Goal: Information Seeking & Learning: Understand process/instructions

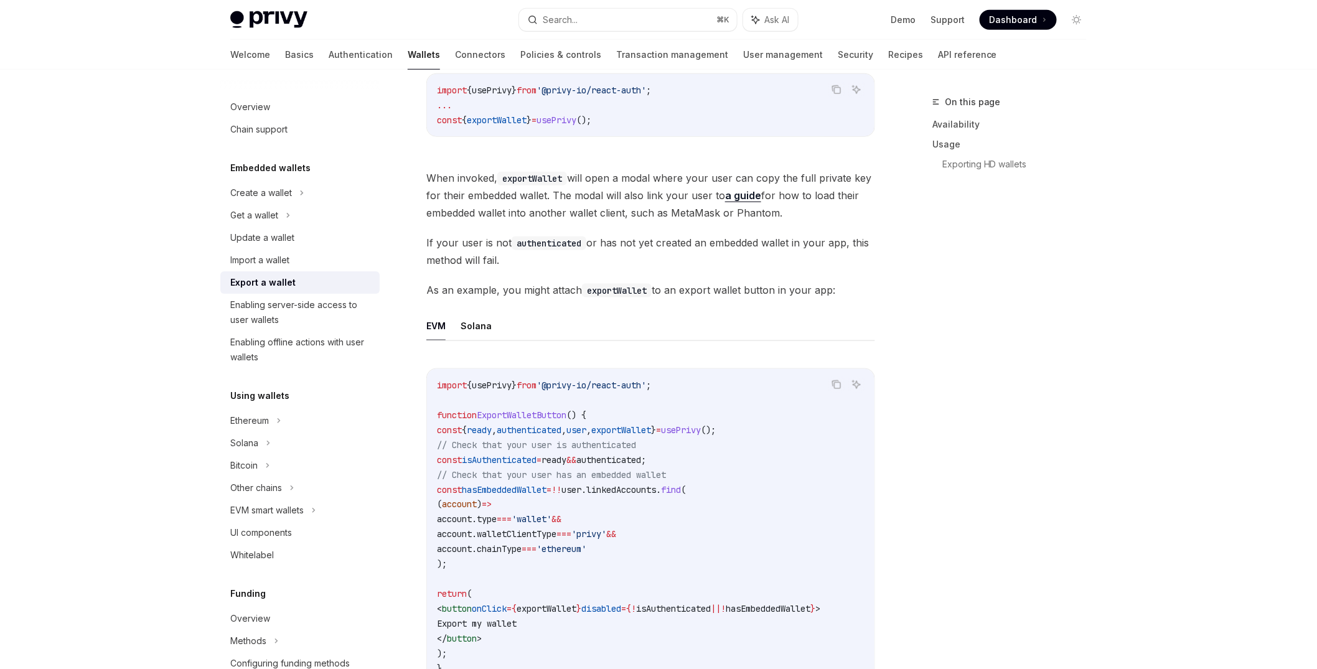
scroll to position [478, 0]
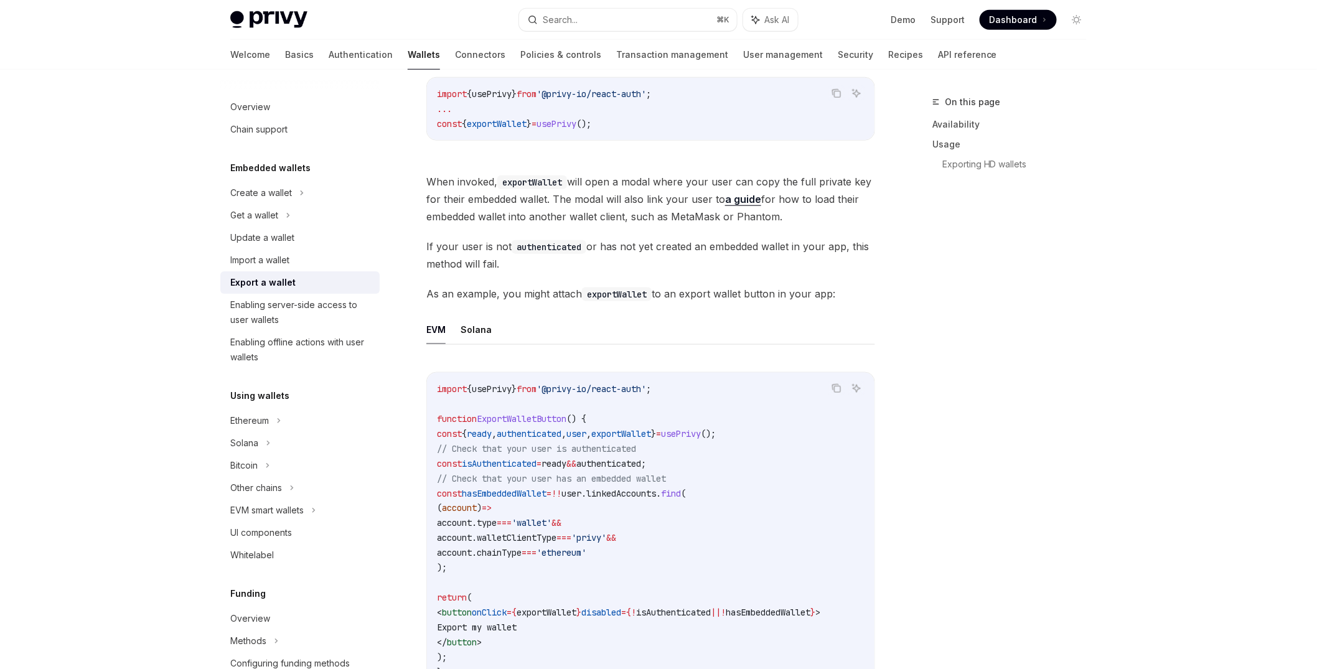
click at [461, 49] on button "Solana" at bounding box center [476, 34] width 31 height 29
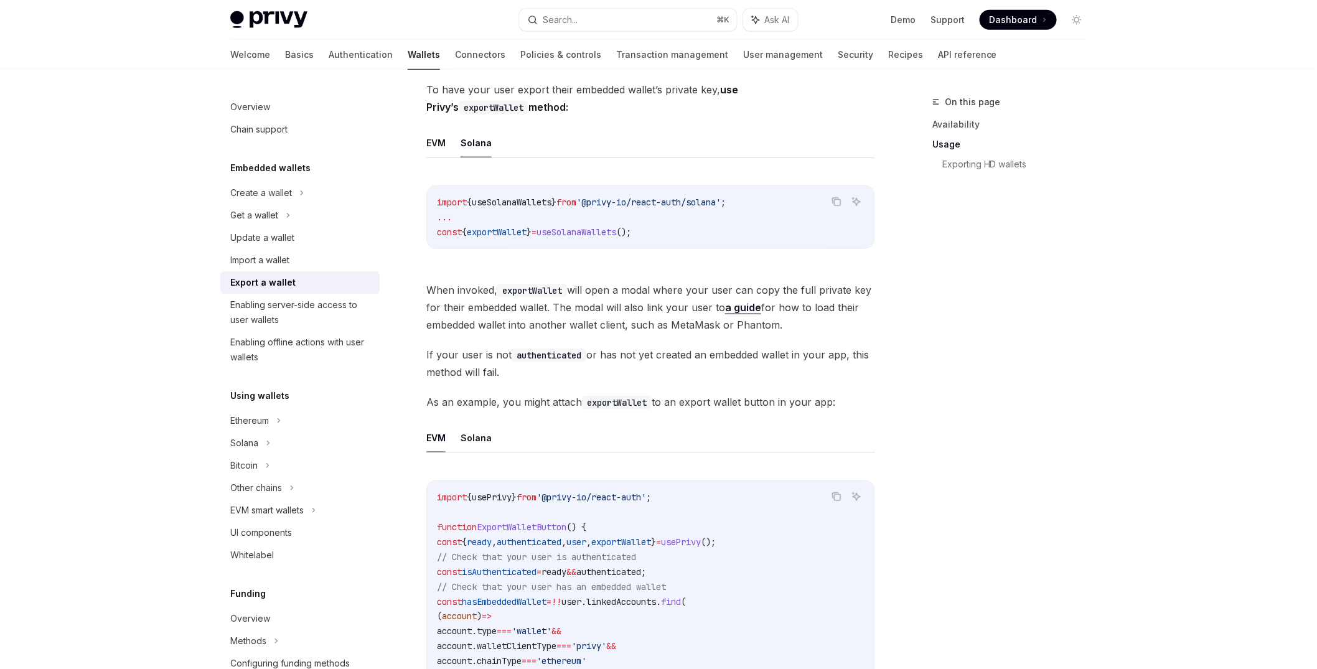
scroll to position [364, 0]
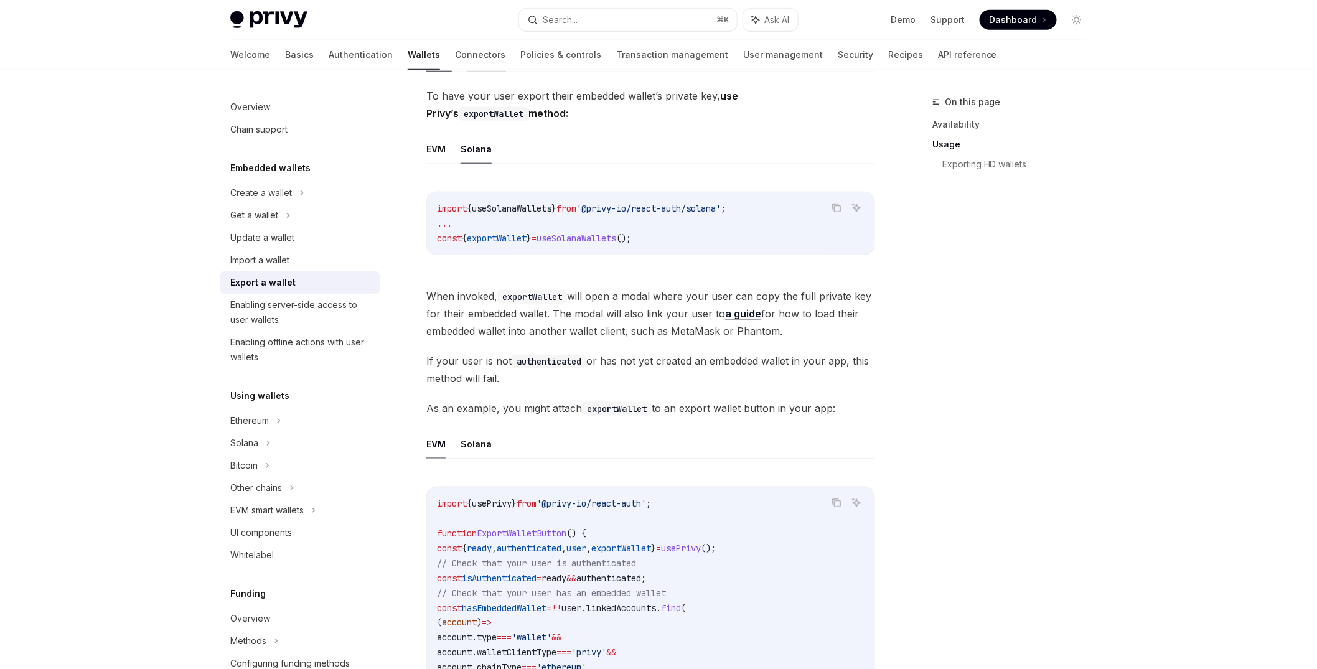
click at [467, 72] on button "REST API" at bounding box center [486, 56] width 39 height 29
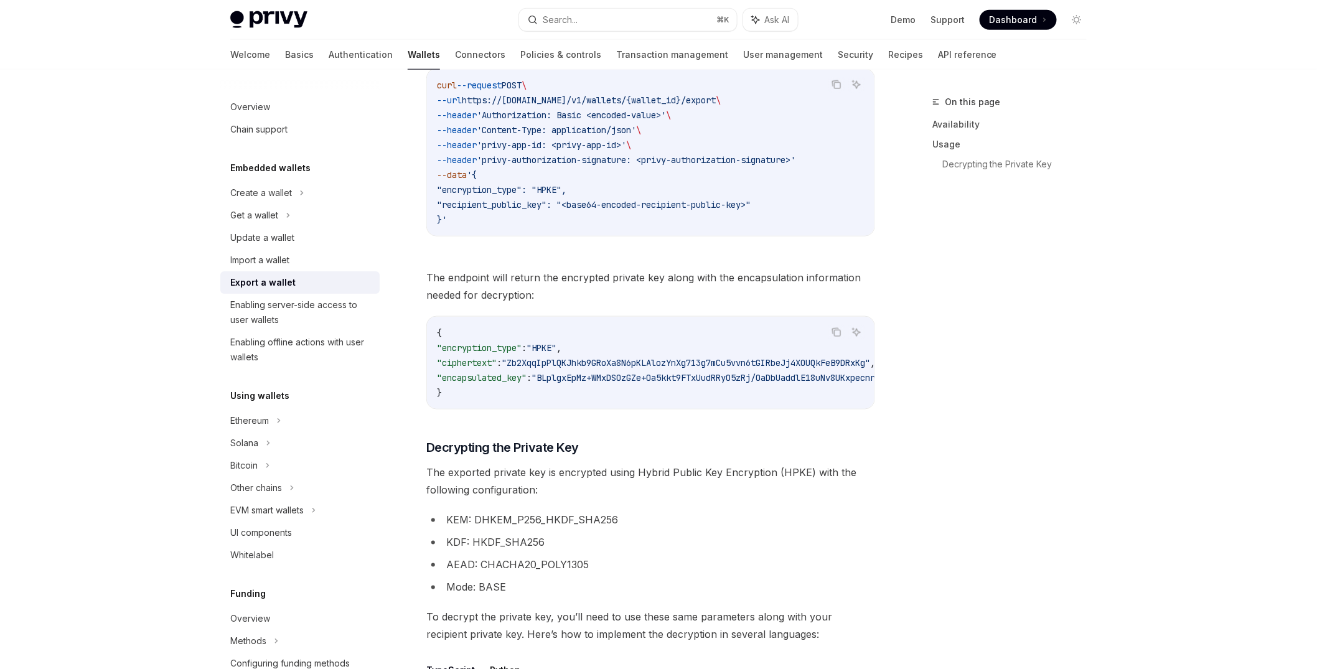
scroll to position [560, 0]
click at [508, 42] on button "Typescript/Javascript" at bounding box center [512, 26] width 97 height 29
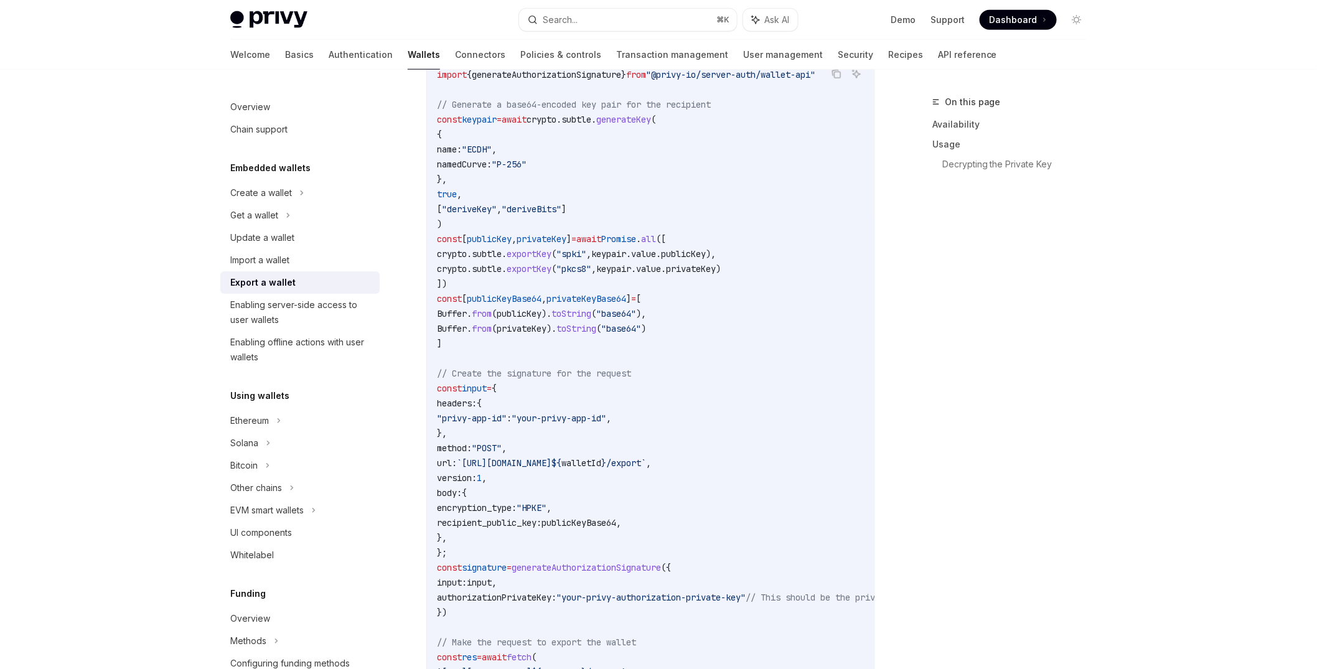
click at [426, 30] on button "cURL" at bounding box center [437, 15] width 22 height 29
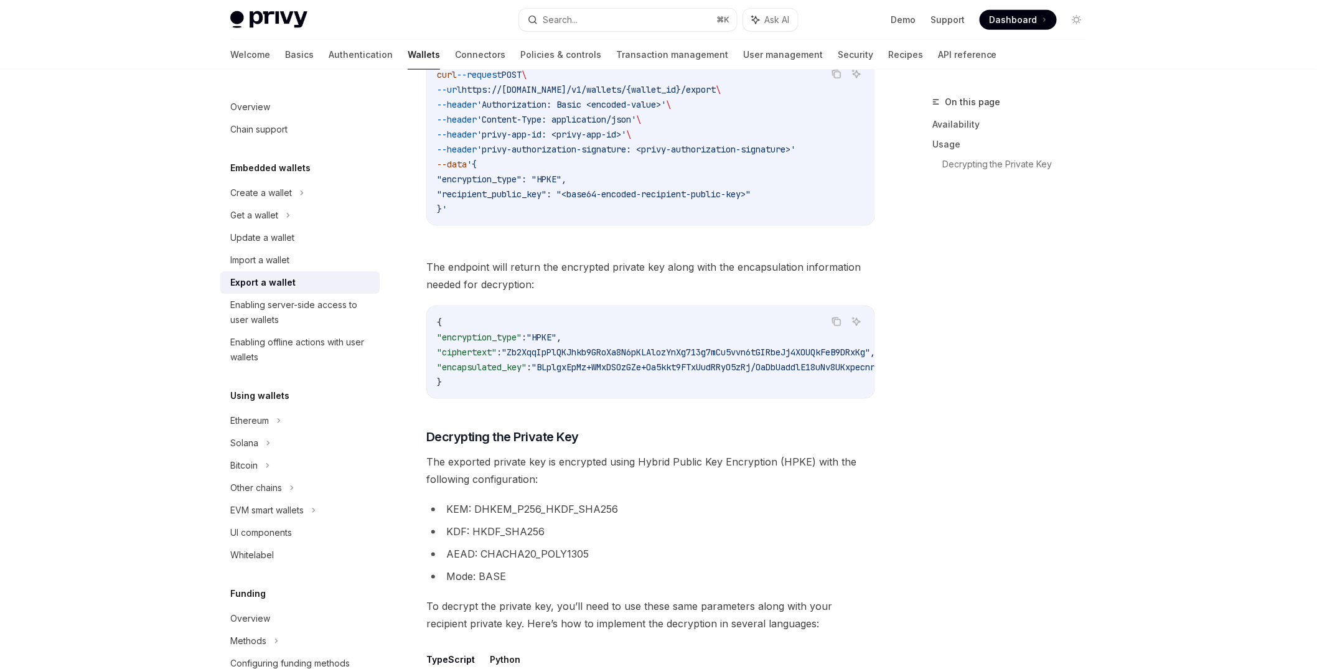
click at [426, 30] on button "cURL" at bounding box center [437, 15] width 22 height 29
click at [464, 30] on button "Typescript/Javascript" at bounding box center [512, 15] width 97 height 29
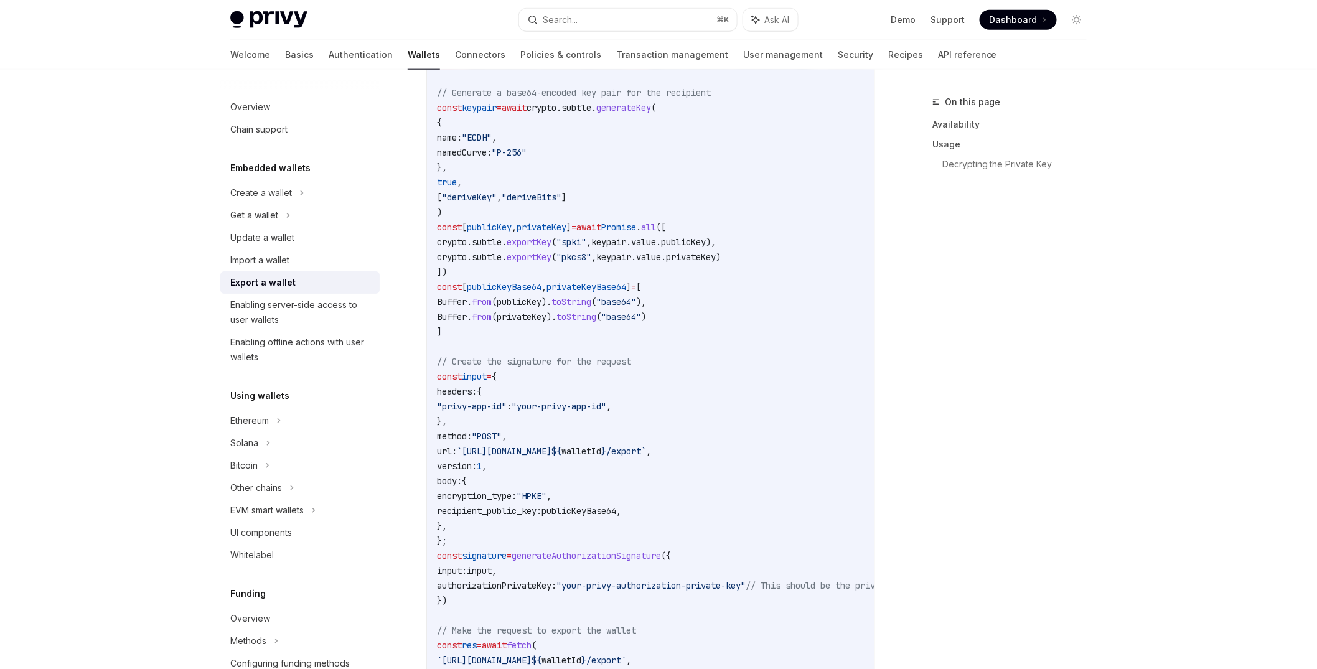
scroll to position [554, 0]
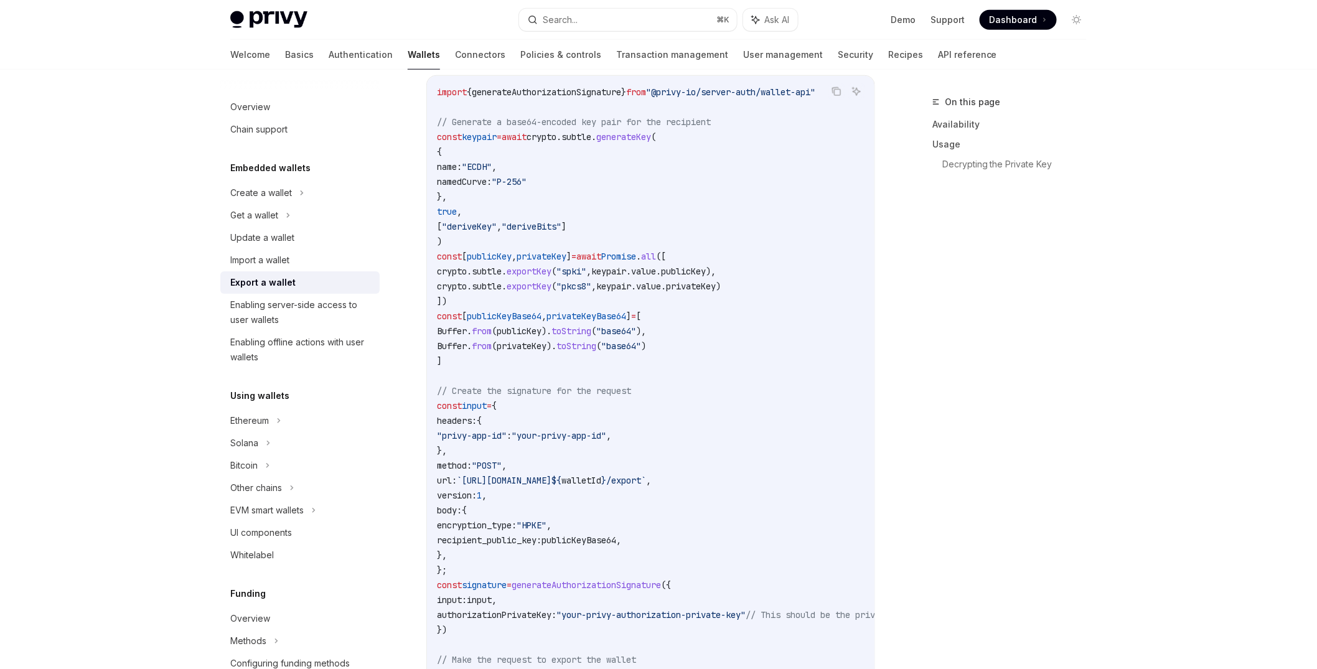
click at [576, 47] on button "Python" at bounding box center [591, 32] width 31 height 29
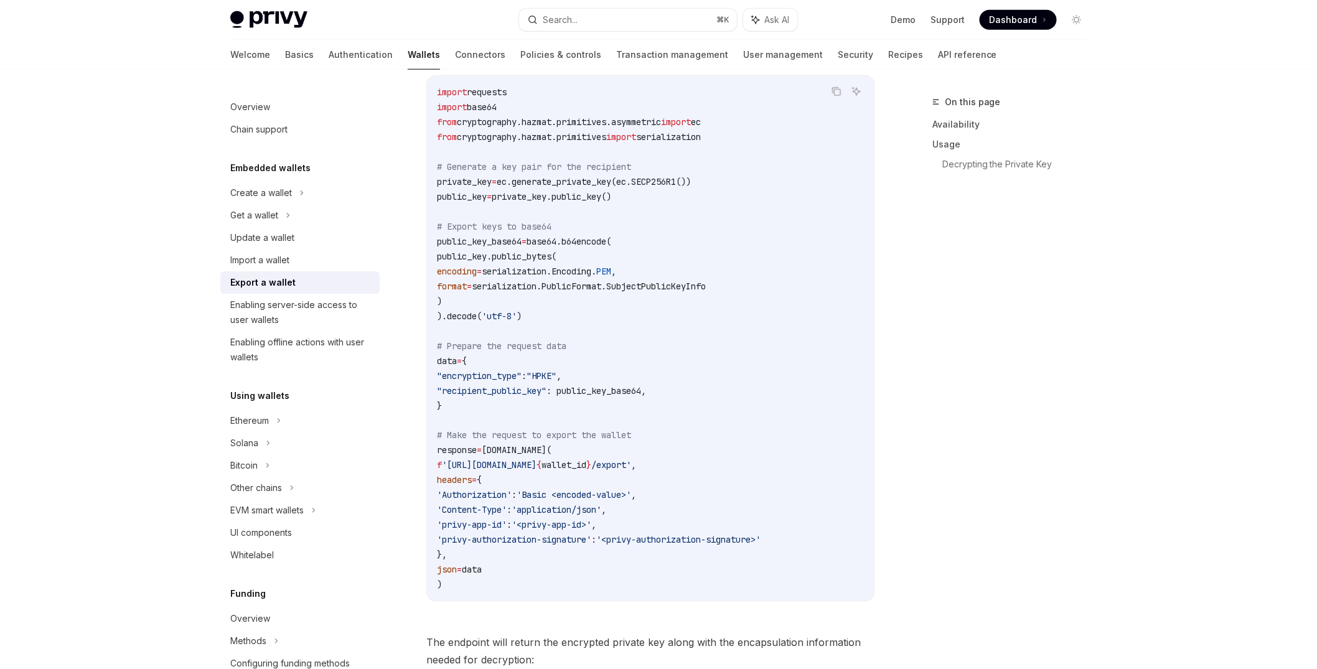
click at [503, 47] on button "Typescript/Javascript" at bounding box center [512, 32] width 97 height 29
type textarea "*"
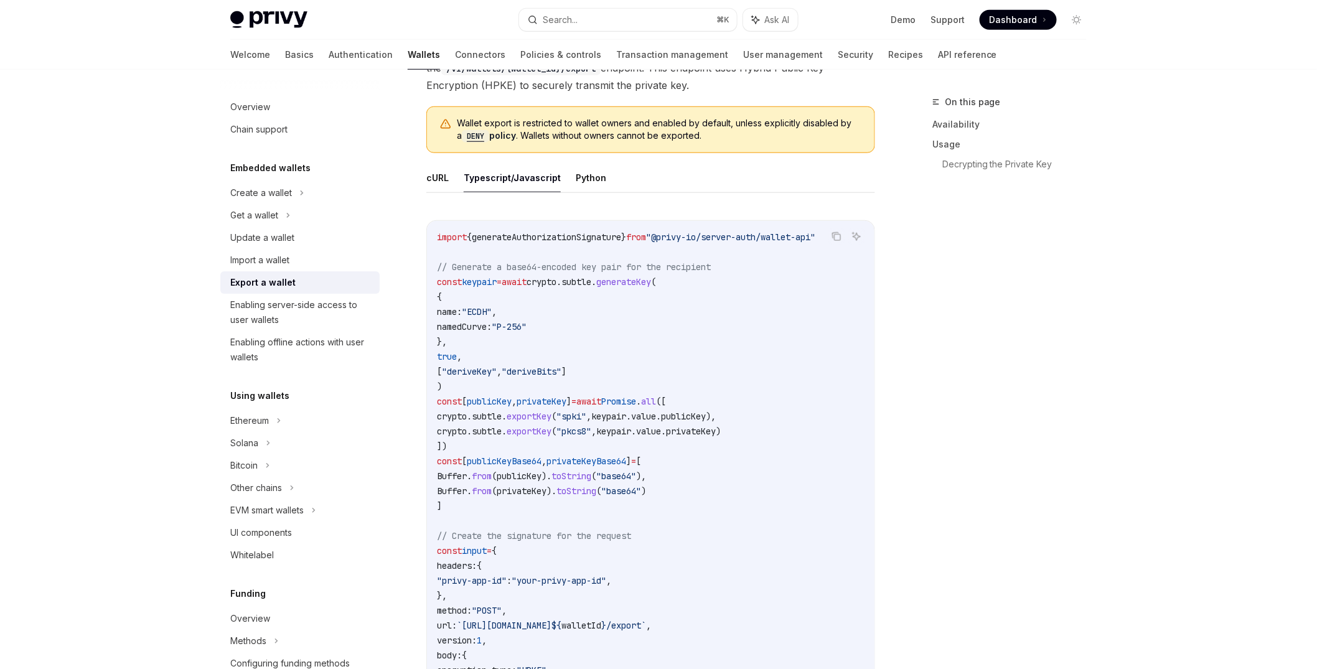
click at [675, 243] on span ""@privy-io/server-auth/wallet-api"" at bounding box center [730, 237] width 169 height 11
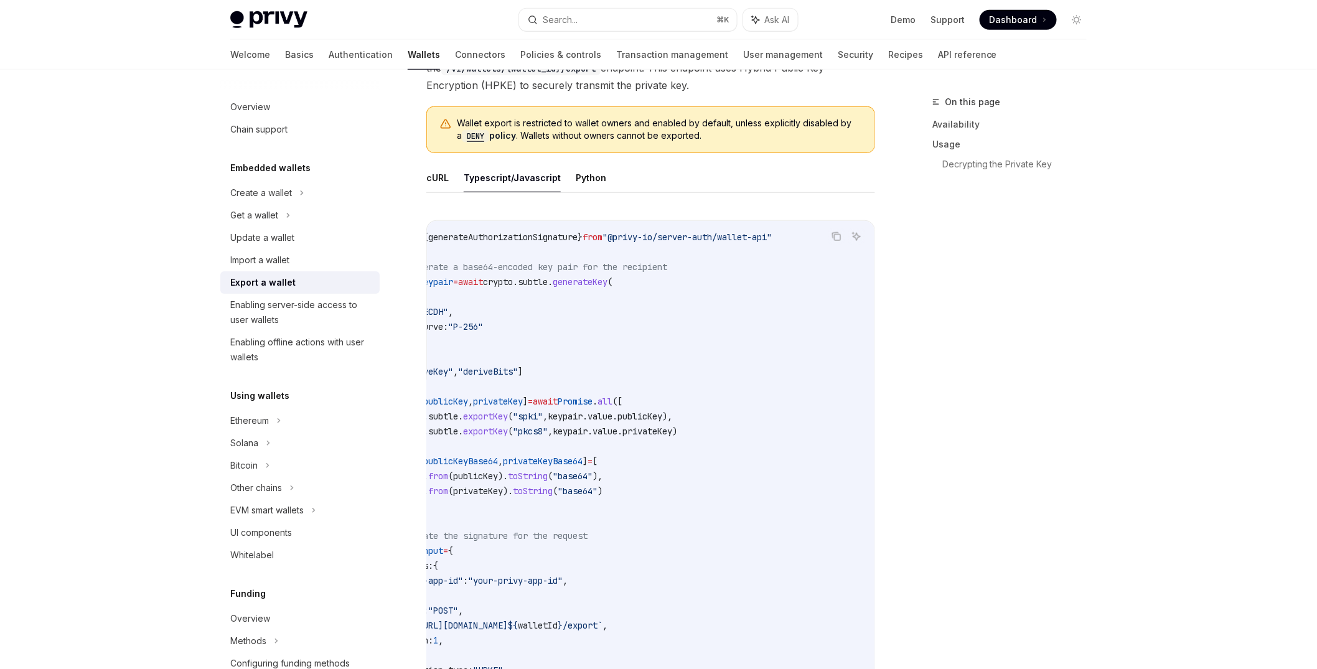
scroll to position [0, 40]
click at [533, 243] on span "generateAuthorizationSignature" at bounding box center [505, 237] width 149 height 11
copy span "generateAuthorizationSignature"
click at [426, 359] on div "Copy Ask AI import { generateAuthorizationSignature } from "@privy-io/server-au…" at bounding box center [650, 644] width 449 height 873
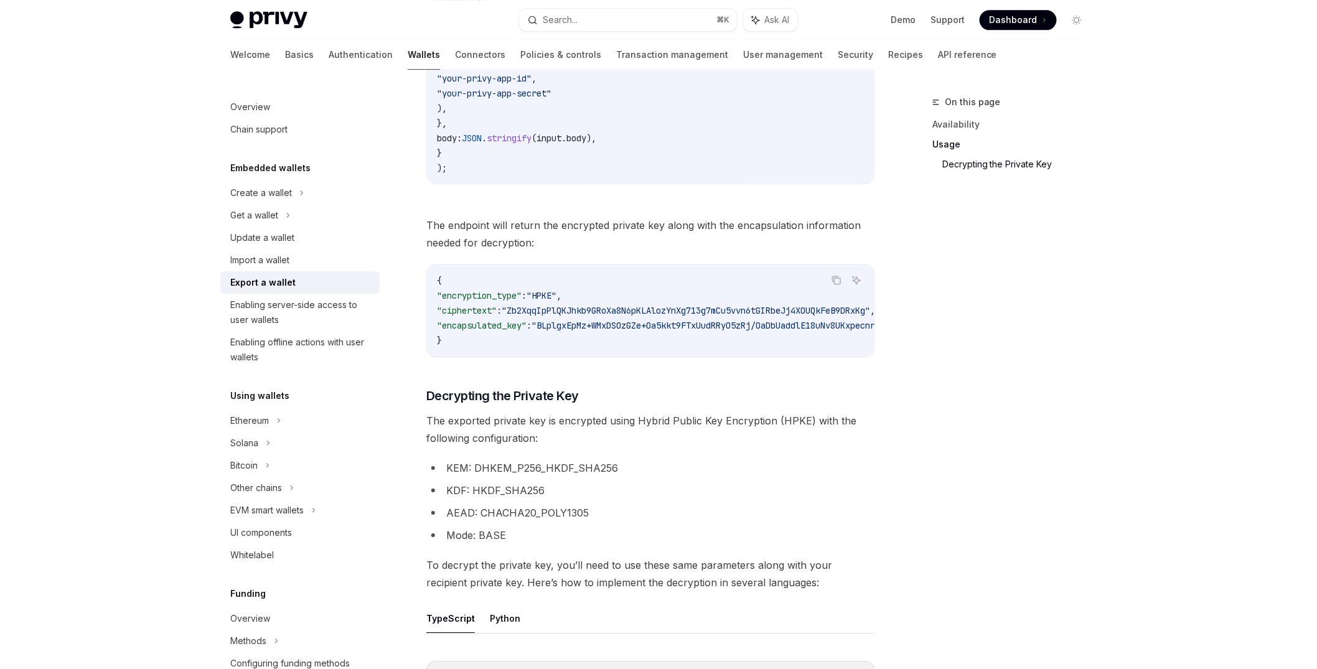
scroll to position [1287, 0]
